Goal: Task Accomplishment & Management: Complete application form

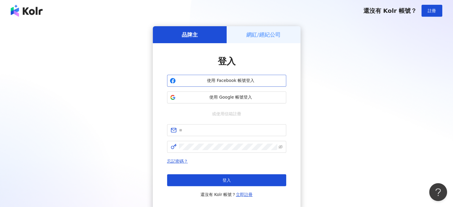
click at [266, 85] on button "使用 Facebook 帳號登入" at bounding box center [226, 81] width 119 height 12
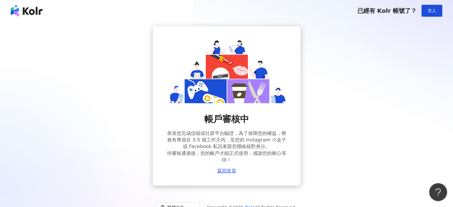
click at [27, 14] on img at bounding box center [27, 11] width 32 height 12
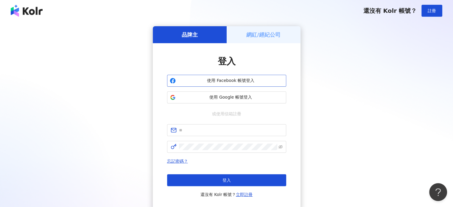
click at [258, 80] on span "使用 Facebook 帳號登入" at bounding box center [230, 81] width 105 height 6
click at [259, 35] on h5 "網紅/經紀公司" at bounding box center [263, 34] width 34 height 7
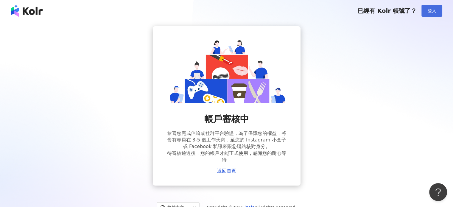
click at [425, 12] on button "登入" at bounding box center [431, 11] width 21 height 12
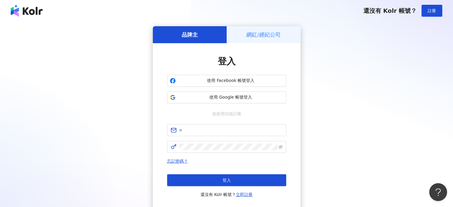
click at [285, 37] on div "網紅/經紀公司" at bounding box center [264, 34] width 74 height 17
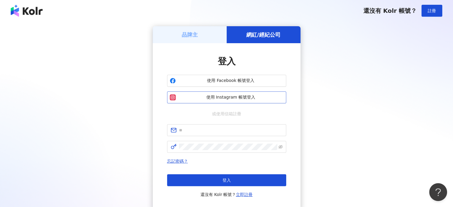
click at [241, 96] on span "使用 Instagram 帳號登入" at bounding box center [230, 97] width 105 height 6
